Goal: Information Seeking & Learning: Learn about a topic

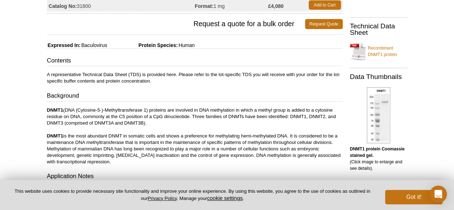
scroll to position [109, 0]
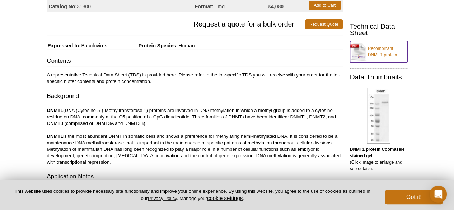
click at [376, 50] on link "Recombinant DNMT1 protein" at bounding box center [378, 52] width 57 height 22
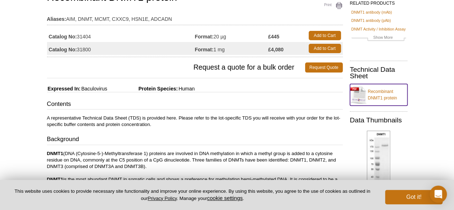
scroll to position [72, 0]
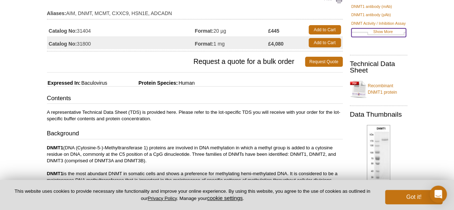
click at [381, 32] on link "Show More" at bounding box center [378, 32] width 55 height 8
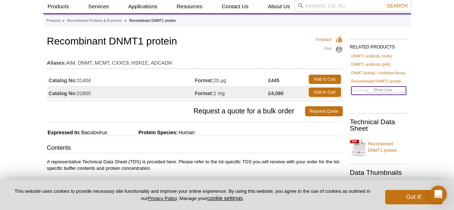
scroll to position [0, 0]
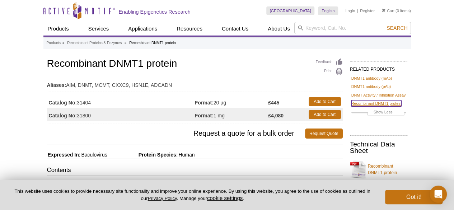
click at [357, 104] on link "Recombinant DNMT1 protein" at bounding box center [376, 103] width 50 height 6
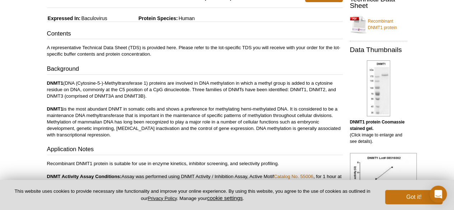
scroll to position [97, 0]
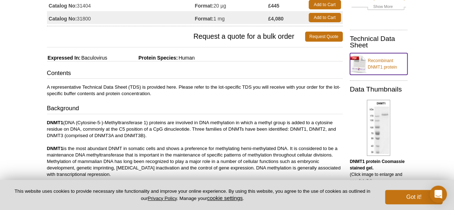
click at [378, 66] on link "Recombinant DNMT1 protein" at bounding box center [378, 64] width 57 height 22
